Goal: Information Seeking & Learning: Learn about a topic

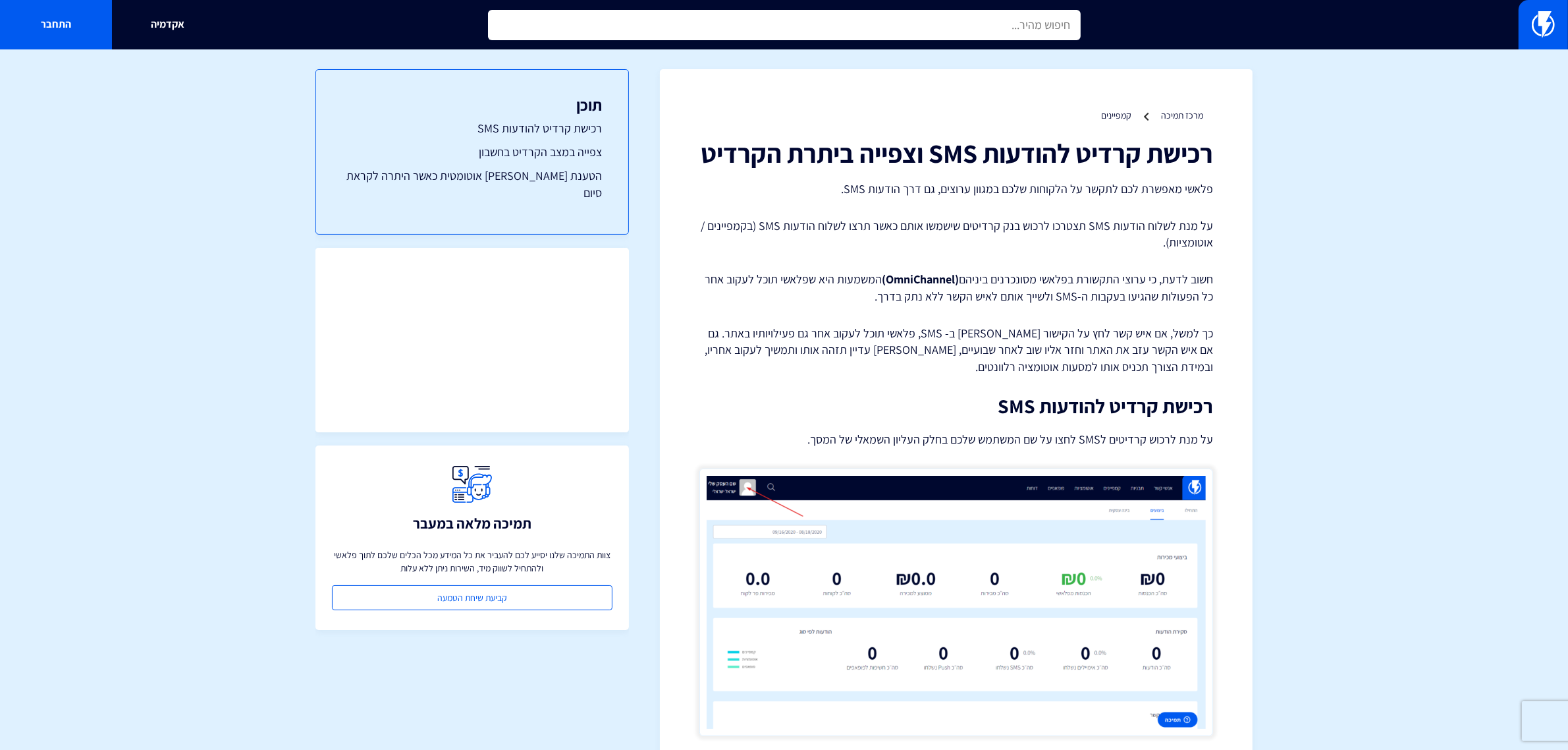
click at [896, 34] on input "text" at bounding box center [785, 25] width 593 height 30
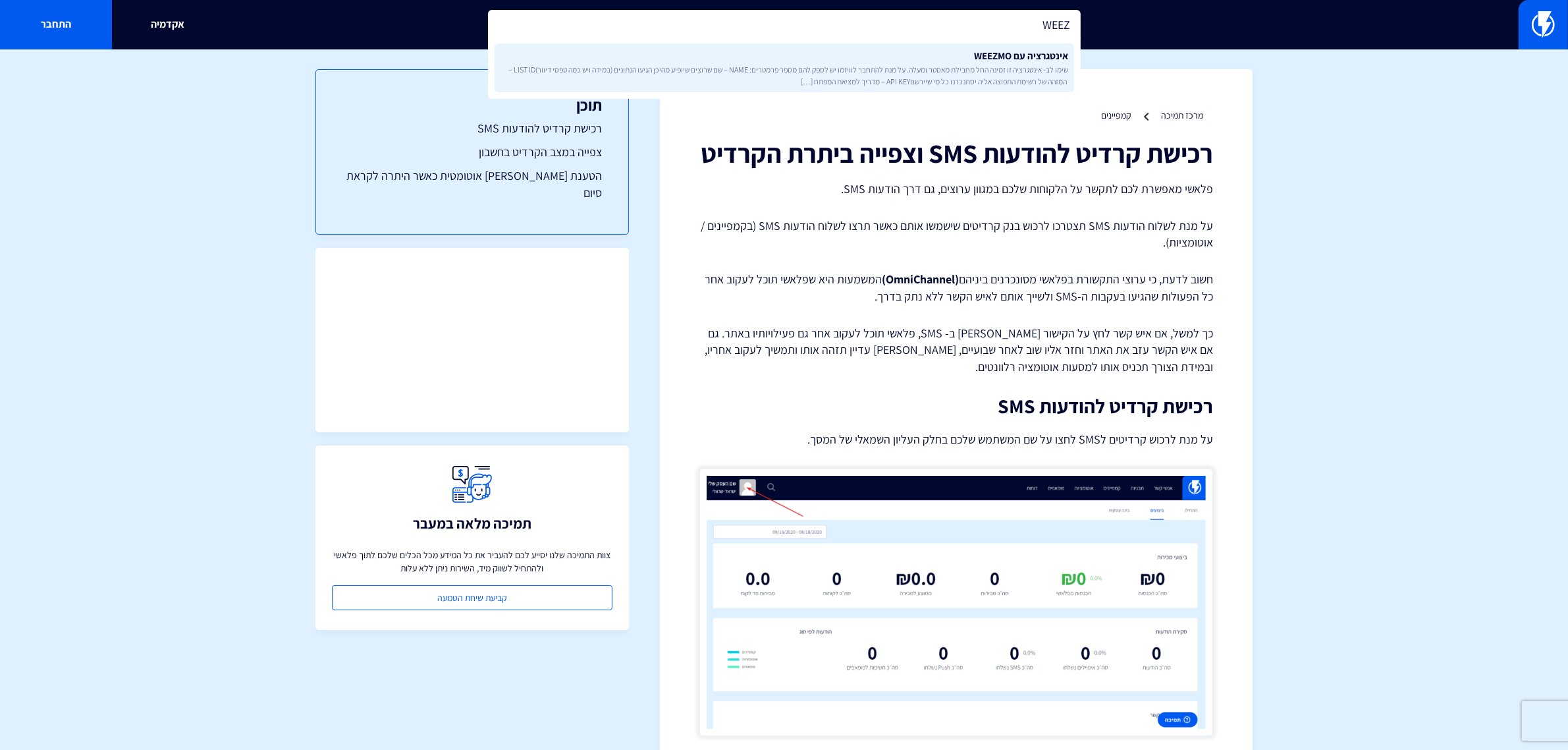
type input "WEEZ"
click at [933, 58] on link "אינטגרציה עם WEEZMO שימו לב- אינטגרציה זו זמינה החל מחבילת מאסטר ומעלה. על מנת …" at bounding box center [785, 68] width 580 height 48
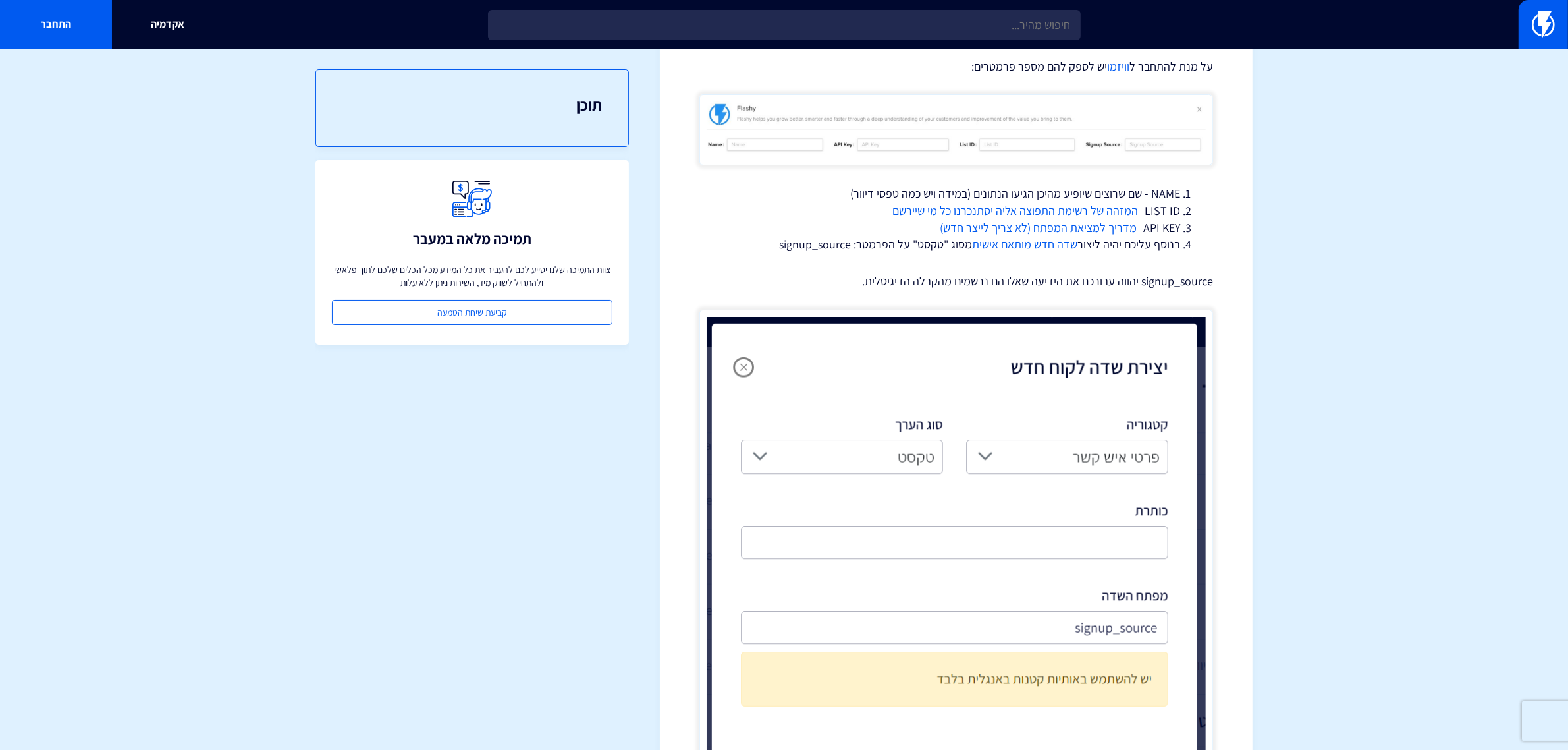
scroll to position [363, 0]
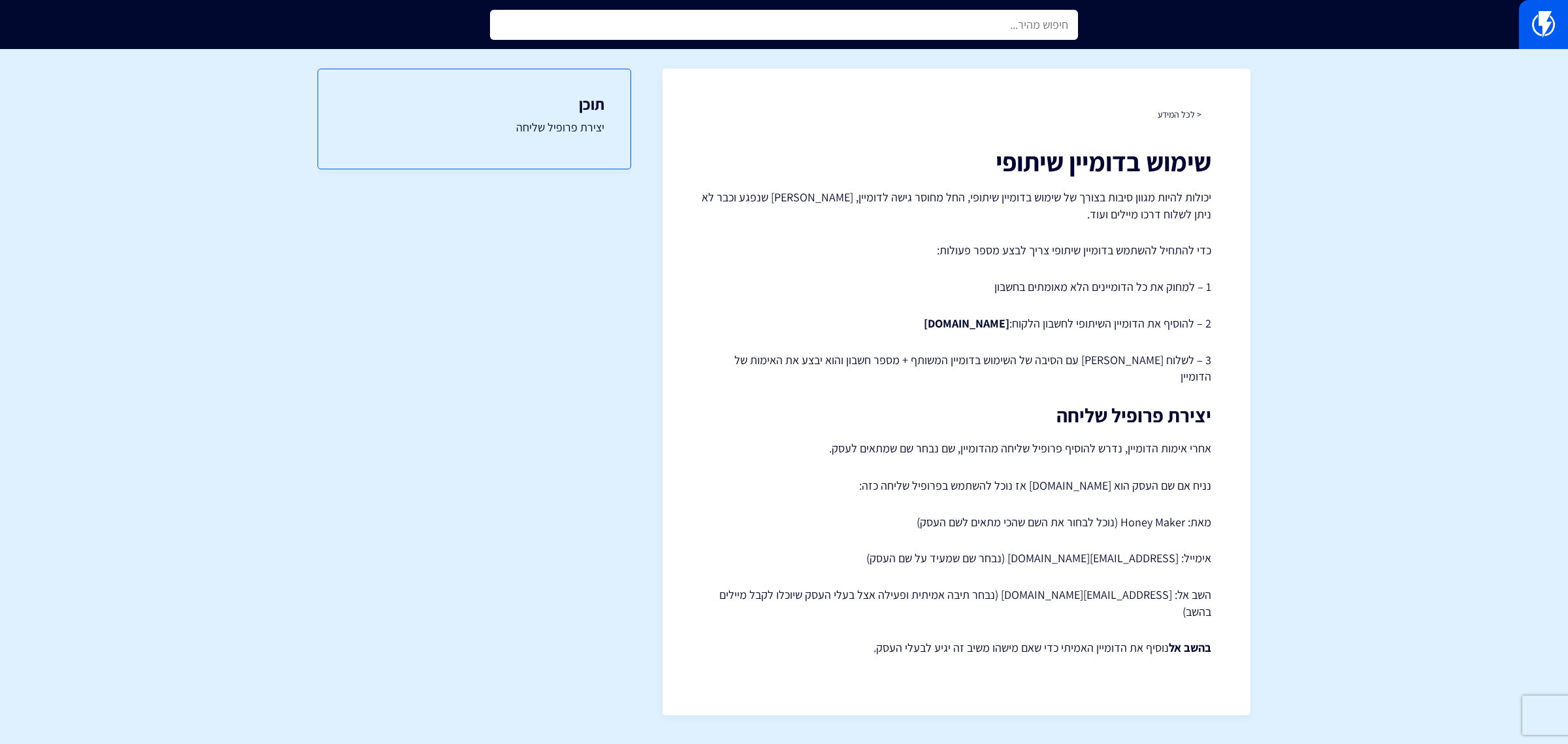
click at [918, 37] on input "text" at bounding box center [784, 25] width 588 height 30
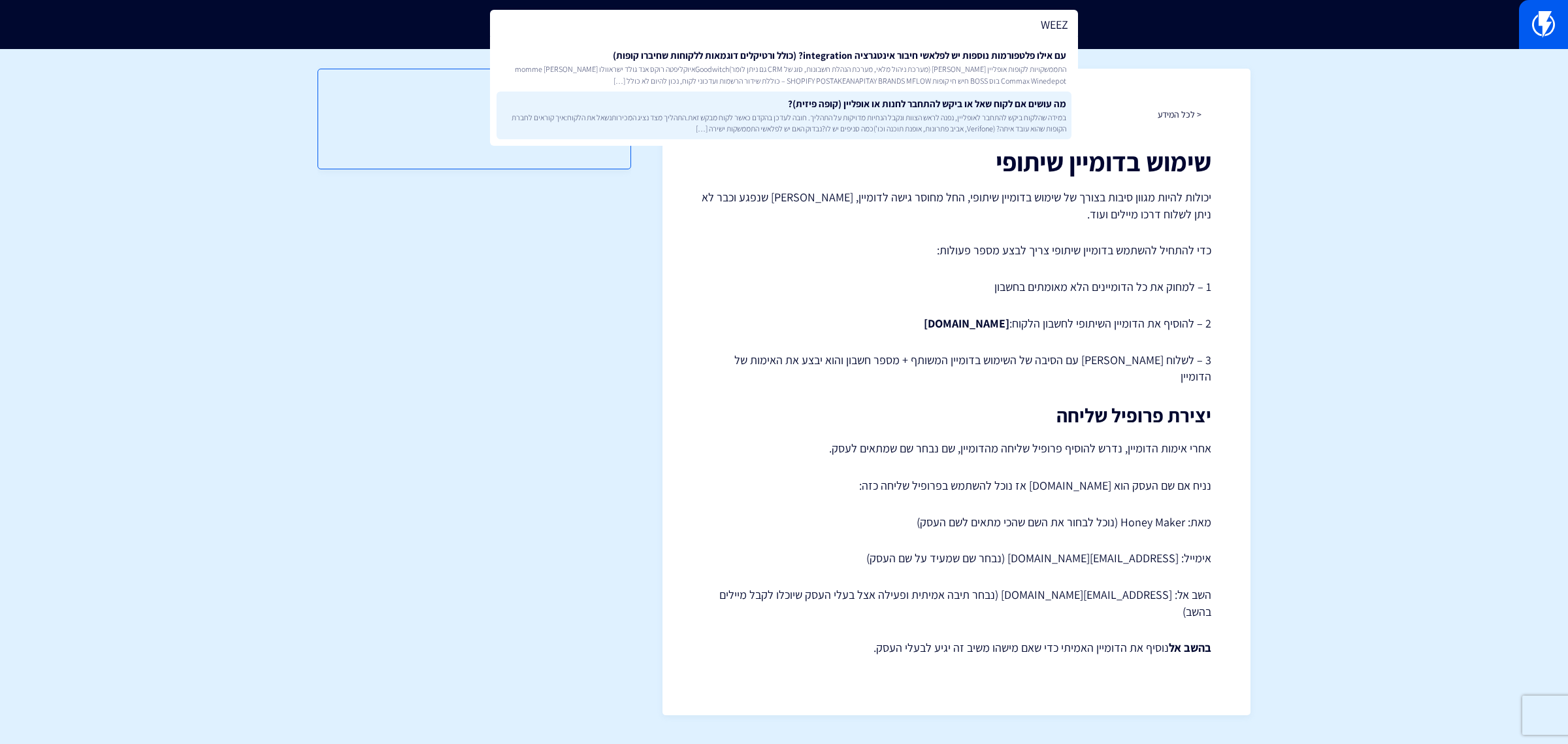
type input "WEEZ"
click at [920, 111] on span "במידה שהלקוח ביקש להתחבר לאופליין, נפנה לראש הצוות ונקבל הנחיות מדויקות על התהל…" at bounding box center [784, 122] width 564 height 22
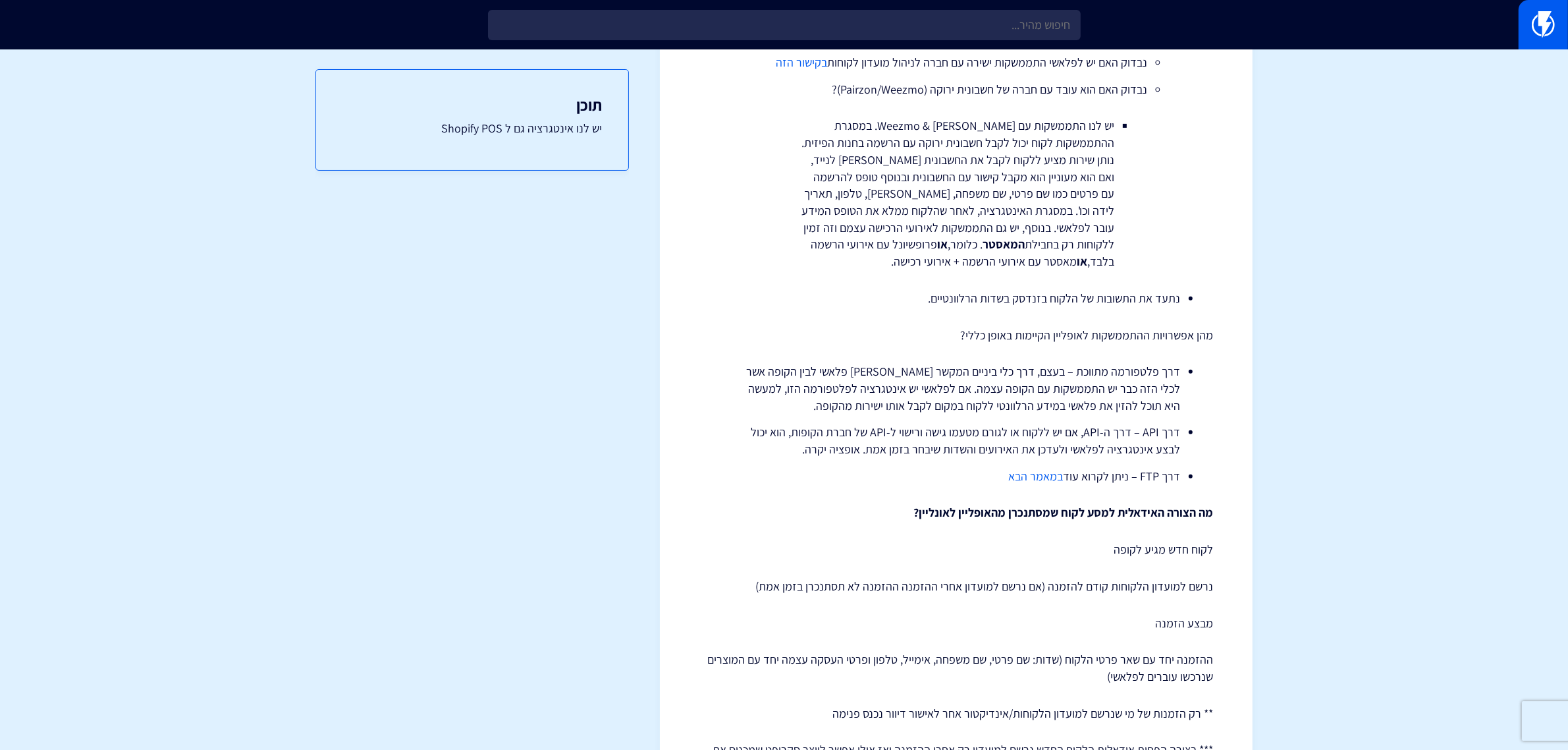
scroll to position [659, 0]
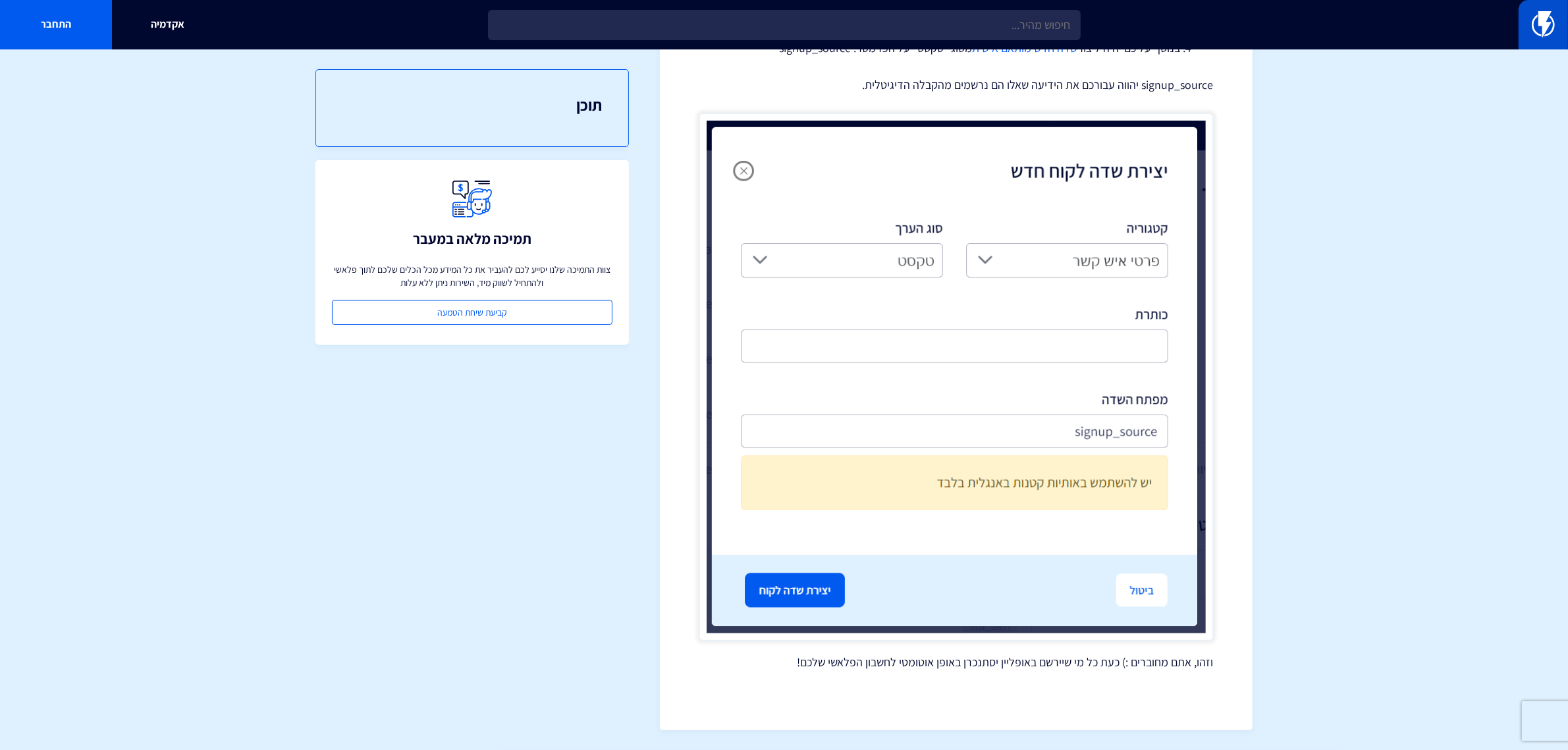
click at [1544, 25] on img at bounding box center [1543, 24] width 23 height 26
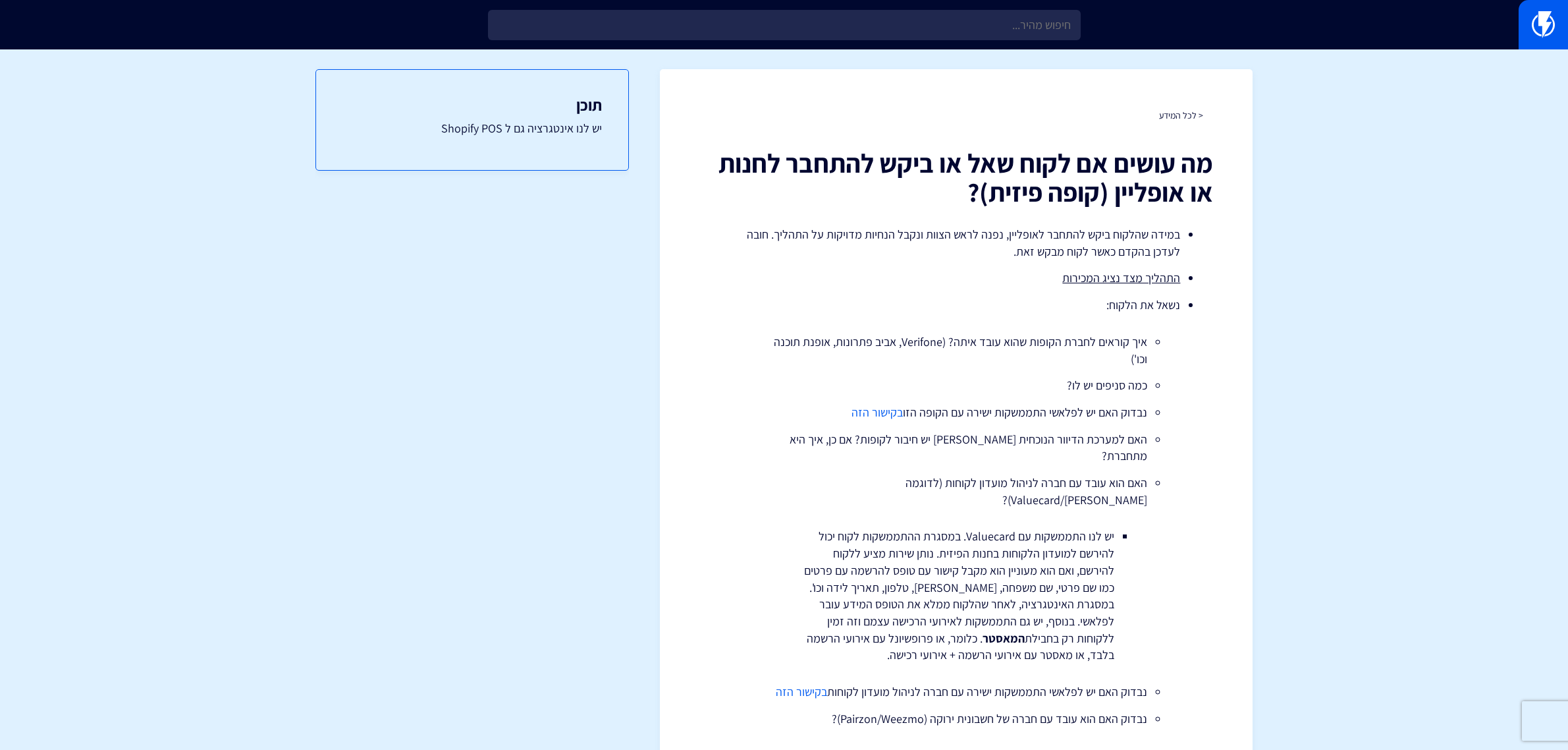
click at [861, 15] on input "text" at bounding box center [785, 25] width 593 height 30
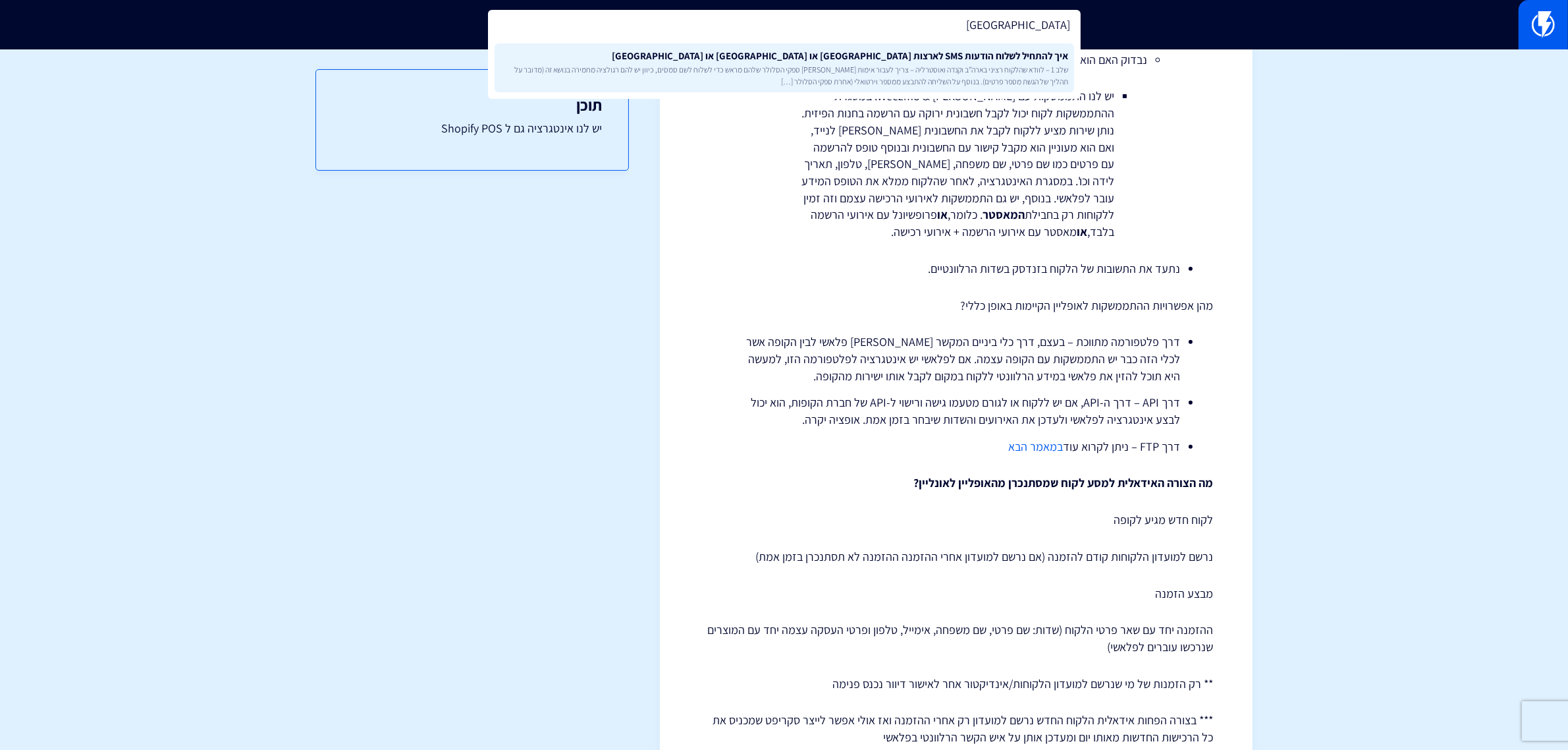
type input "קנדה"
click at [972, 87] on link "איך להתחיל לשלוח הודעות SMS לארצות הברית או קנדה או אוסטרליה שלב 1 – לוודא שהלק…" at bounding box center [785, 68] width 580 height 48
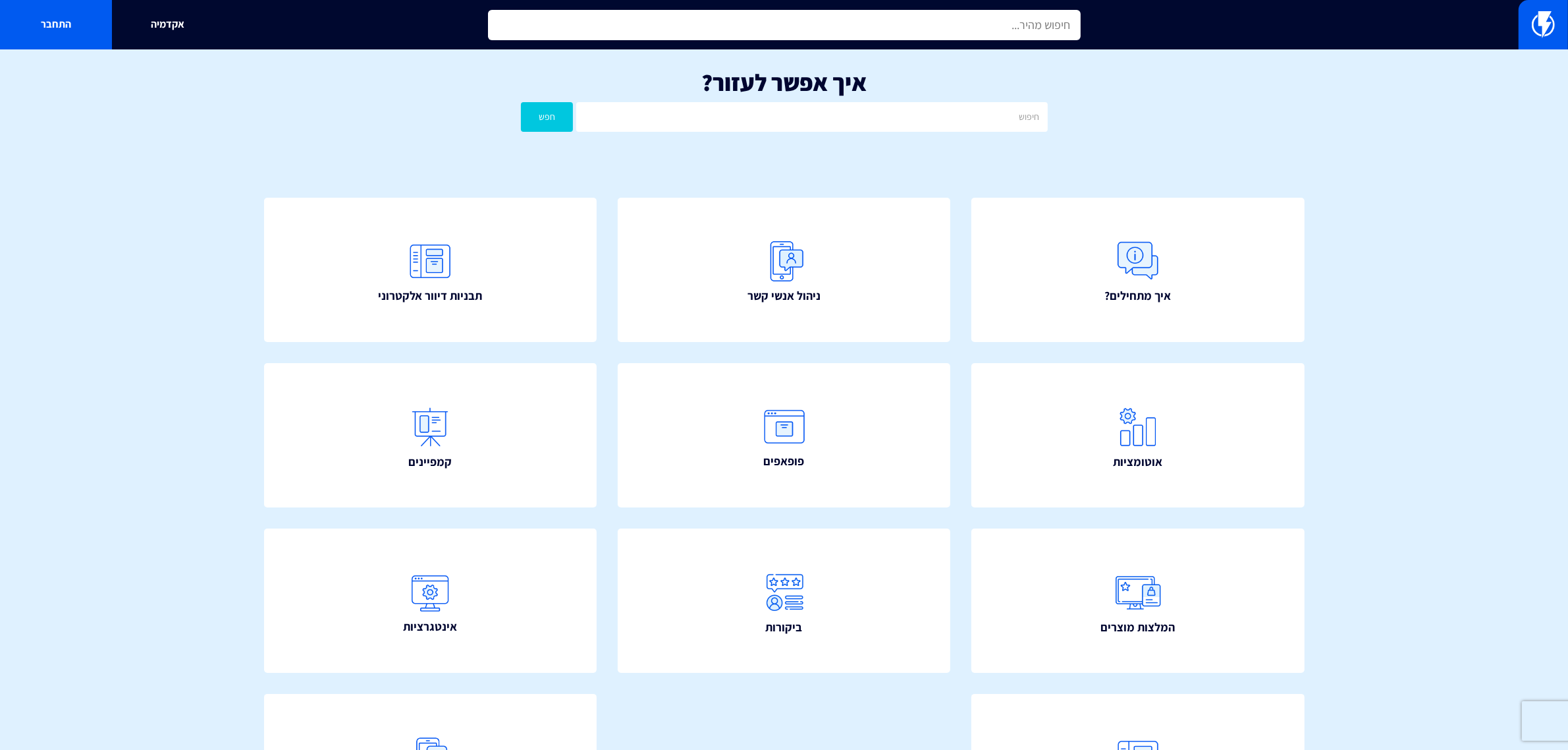
click at [922, 33] on input "text" at bounding box center [785, 25] width 593 height 30
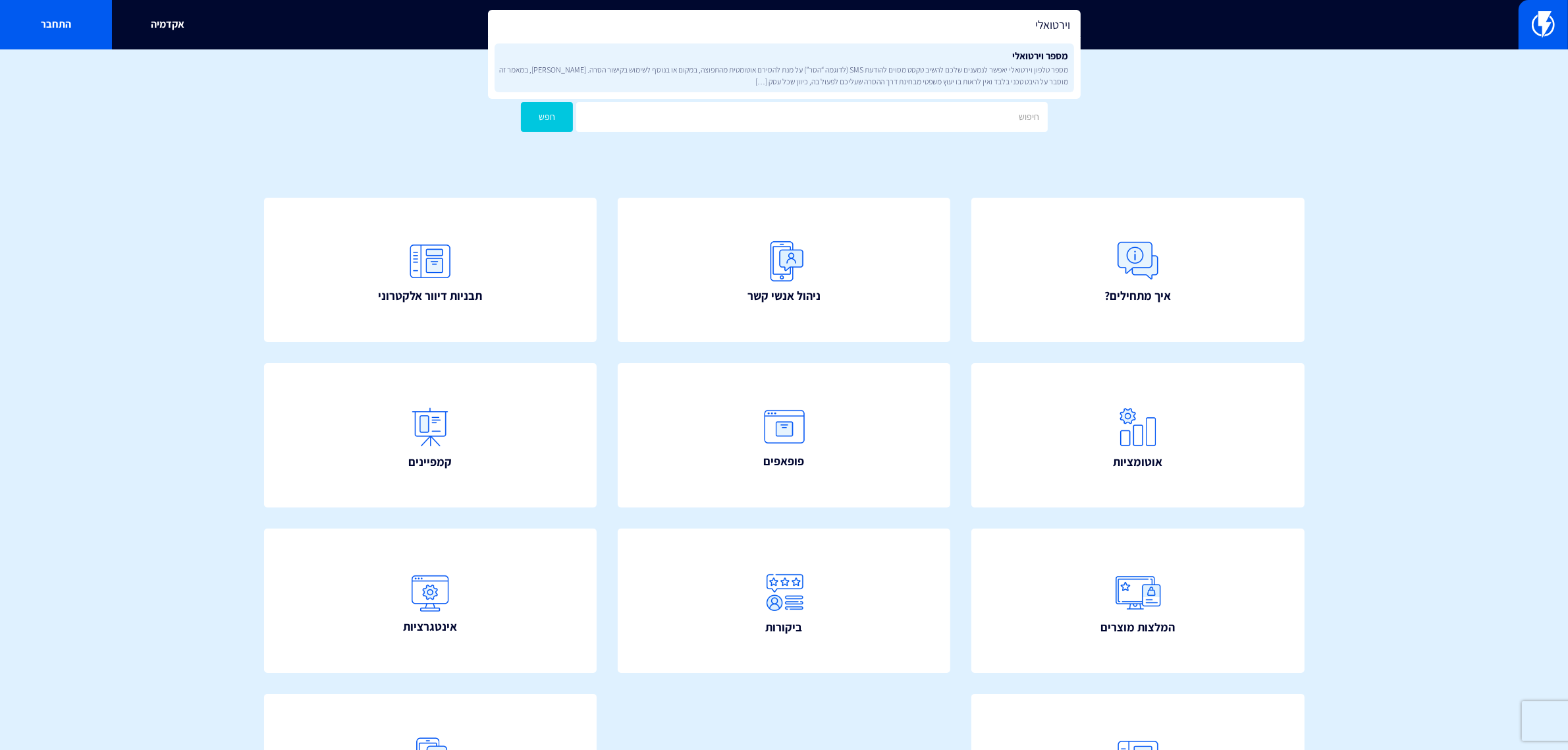
type input "וירטואלי"
click at [963, 78] on span "מספר טלפון וירטואלי יאפשר לנמענים שלכם להשיב טקסט מסוים להודעת SMS (לדוגמה “הסר…" at bounding box center [784, 75] width 569 height 22
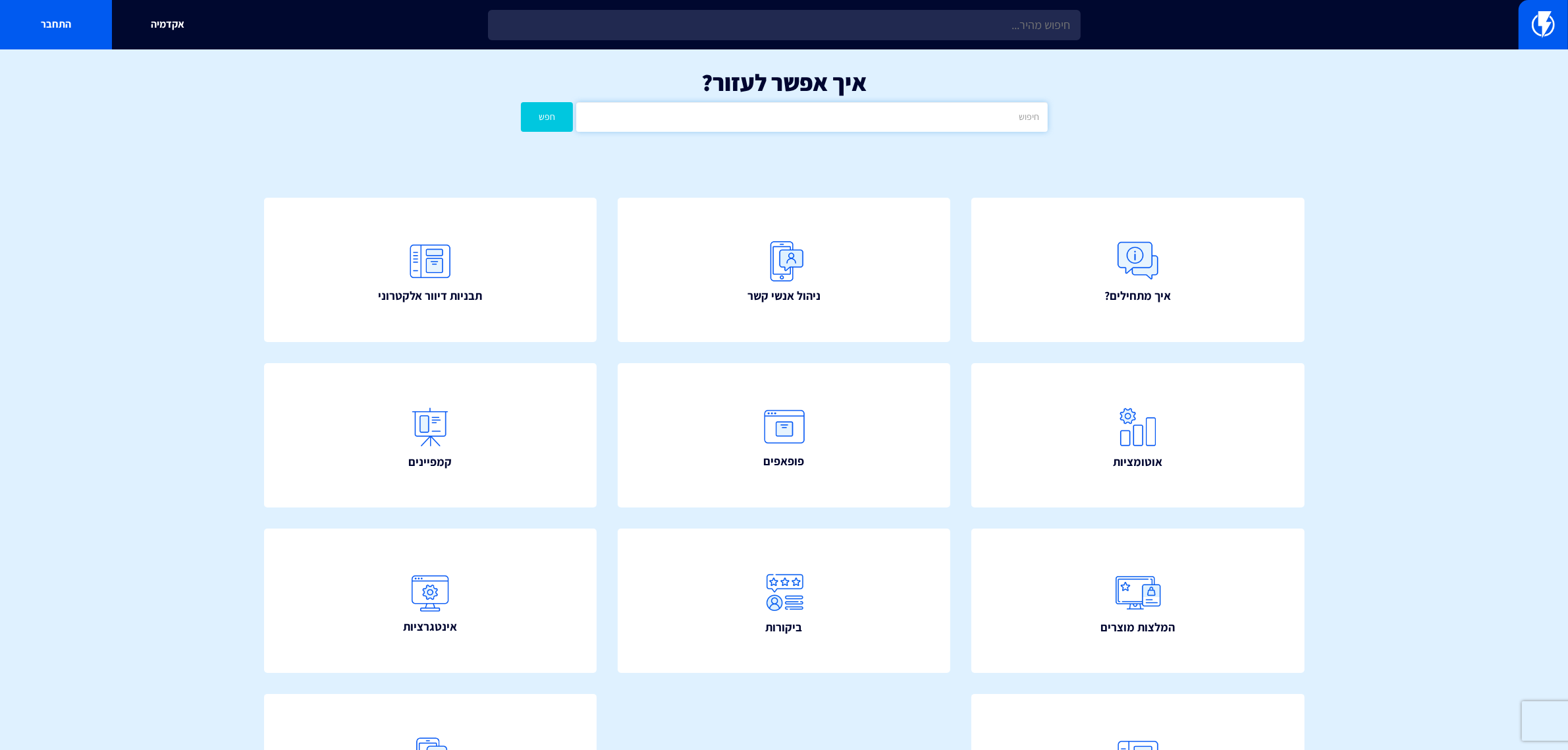
click at [861, 113] on input "text" at bounding box center [812, 117] width 471 height 30
type input "UTM"
click at [521, 102] on button "חפש" at bounding box center [547, 117] width 52 height 30
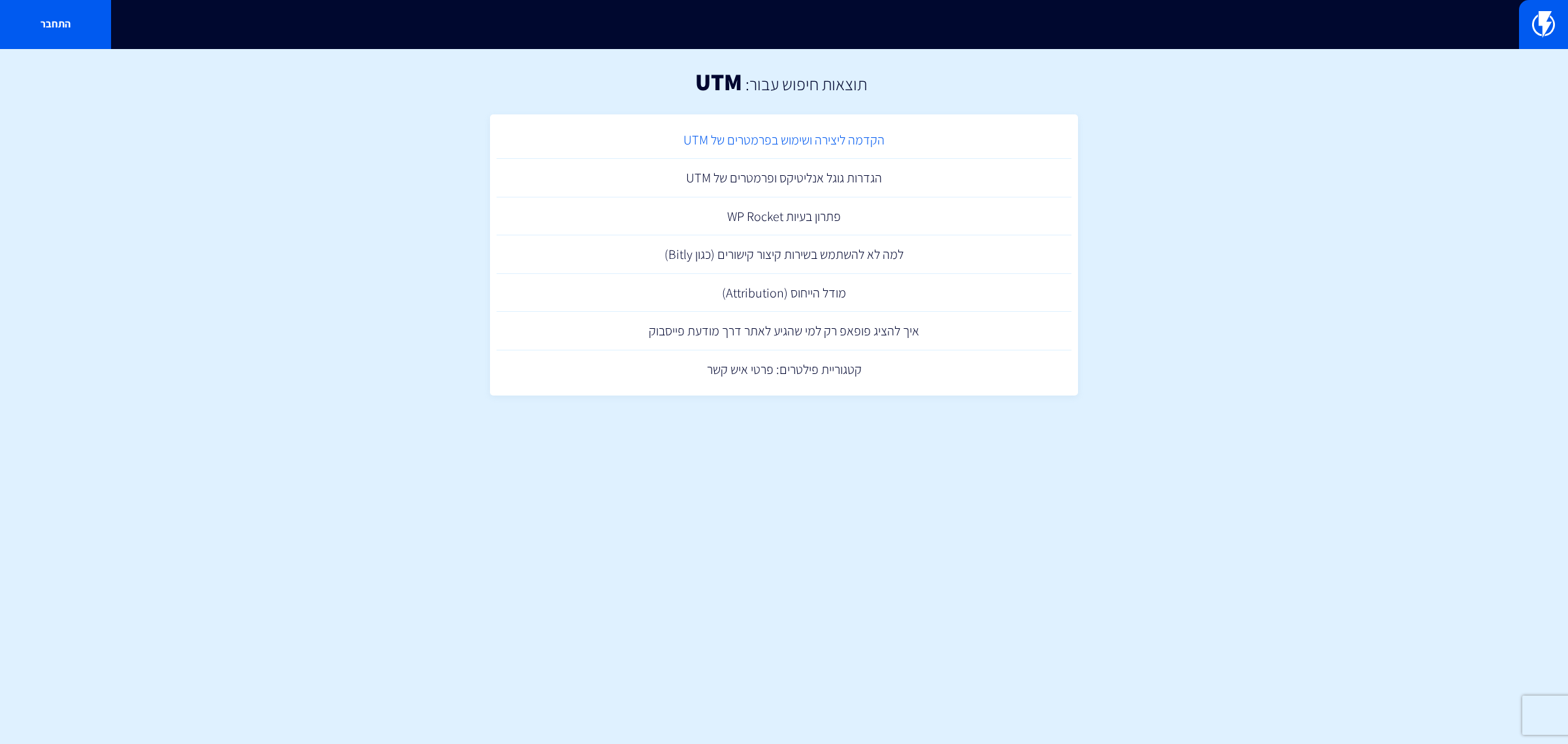
click at [817, 137] on link "הקדמה ליצירה ושימוש בפרמטרים של UTM" at bounding box center [784, 140] width 575 height 39
